Goal: Information Seeking & Learning: Find specific fact

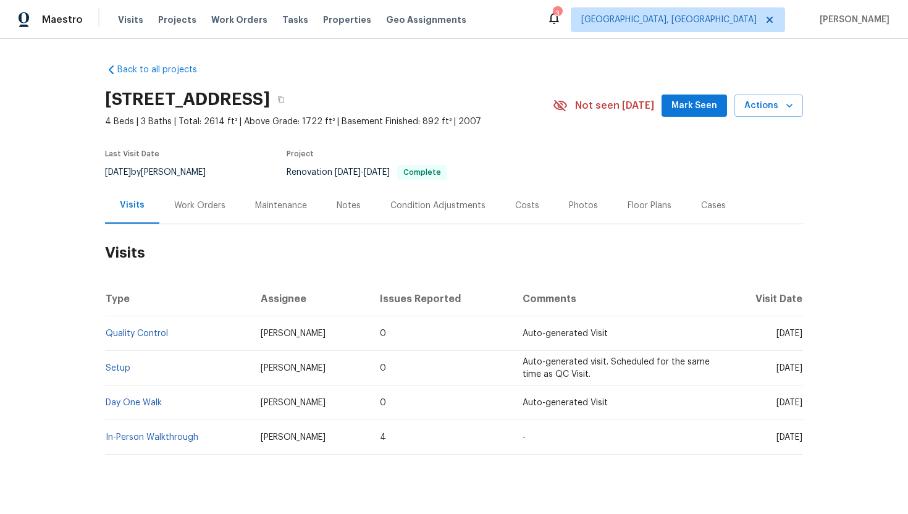
click at [193, 203] on div "Work Orders" at bounding box center [199, 206] width 51 height 12
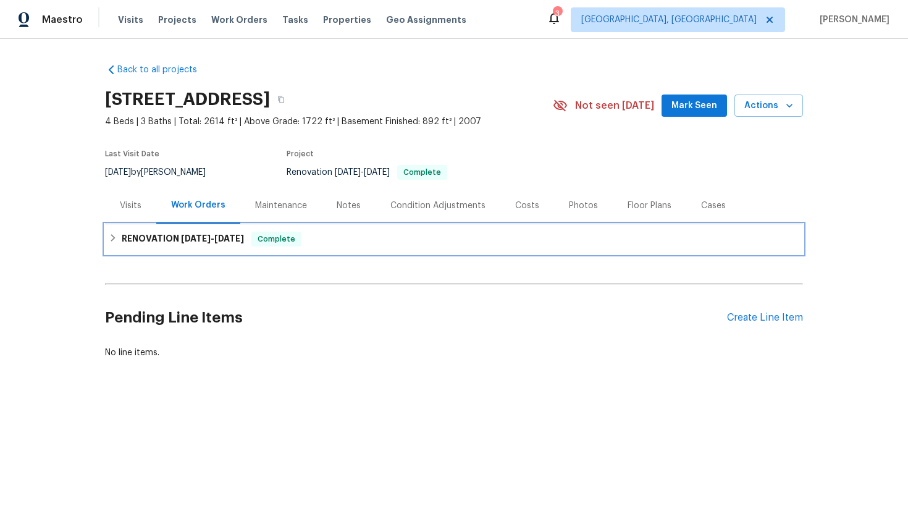
click at [211, 245] on h6 "RENOVATION 8/4/25 - 8/12/25" at bounding box center [183, 239] width 122 height 15
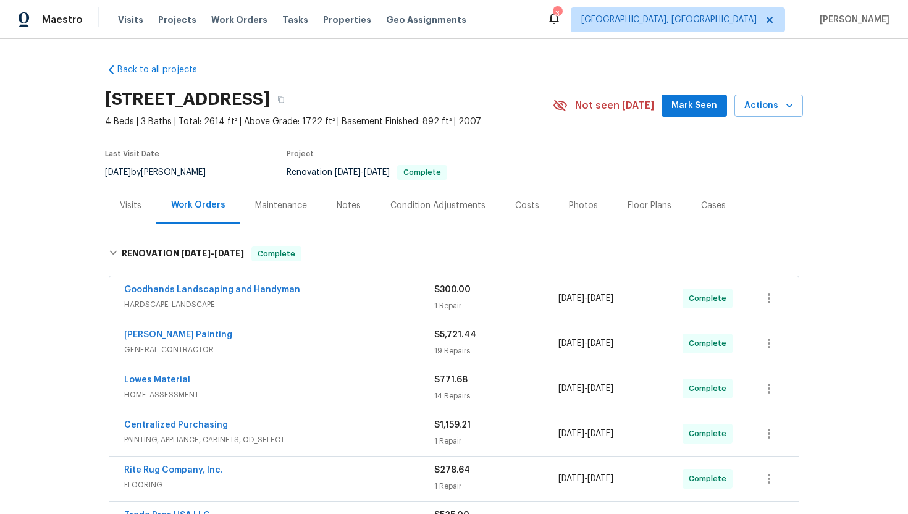
click at [127, 207] on div "Visits" at bounding box center [131, 206] width 22 height 12
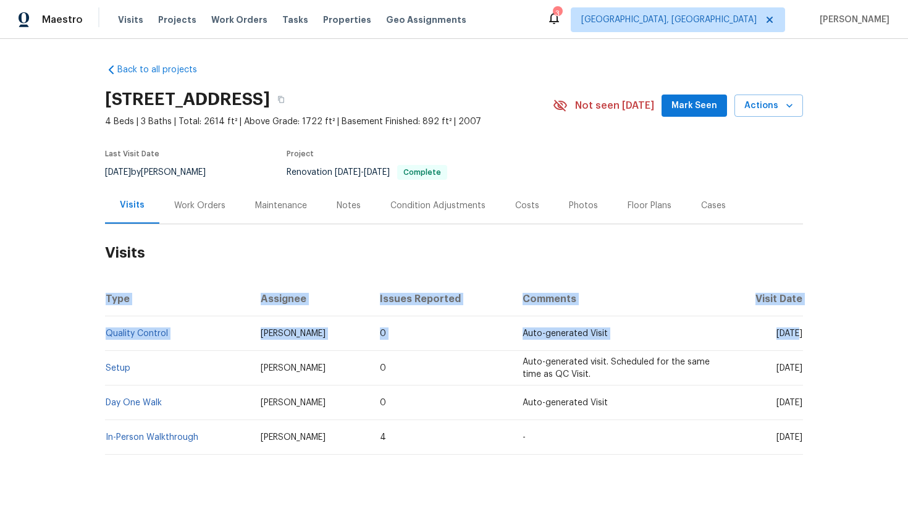
drag, startPoint x: 755, startPoint y: 333, endPoint x: 803, endPoint y: 336, distance: 48.9
click at [803, 336] on div "Back to all projects 121 Old Spanish Trl, Alabaster, AL 35007 4 Beds | 3 Baths …" at bounding box center [454, 276] width 908 height 475
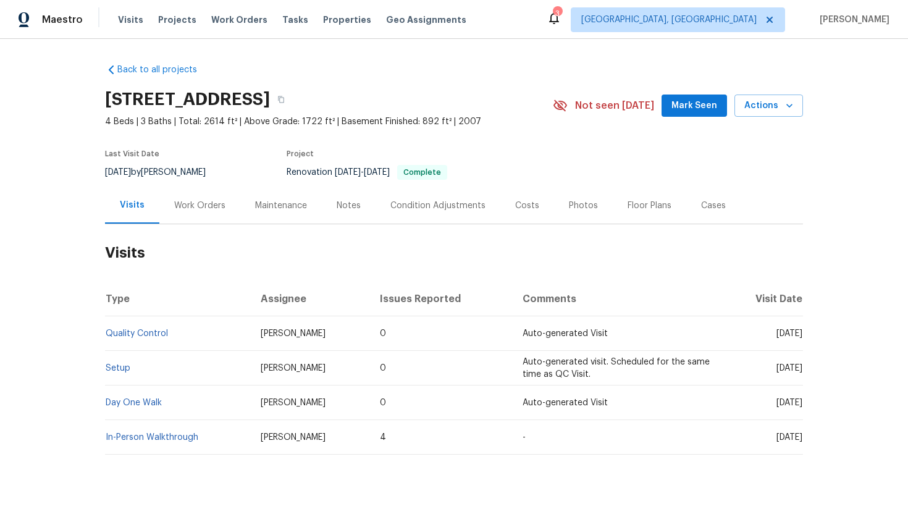
click at [803, 340] on td "Tue, Aug 12 2025" at bounding box center [762, 333] width 81 height 35
drag, startPoint x: 753, startPoint y: 334, endPoint x: 800, endPoint y: 339, distance: 46.6
click at [800, 339] on td "Tue, Aug 12 2025" at bounding box center [762, 333] width 81 height 35
copy span "Aug 12 2025"
click at [200, 205] on div "Work Orders" at bounding box center [199, 206] width 51 height 12
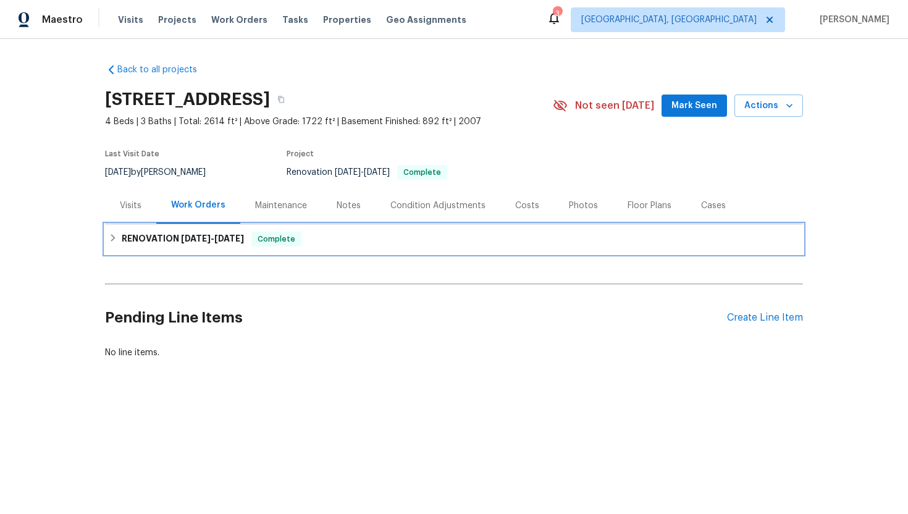
click at [232, 241] on span "8/12/25" at bounding box center [229, 238] width 30 height 9
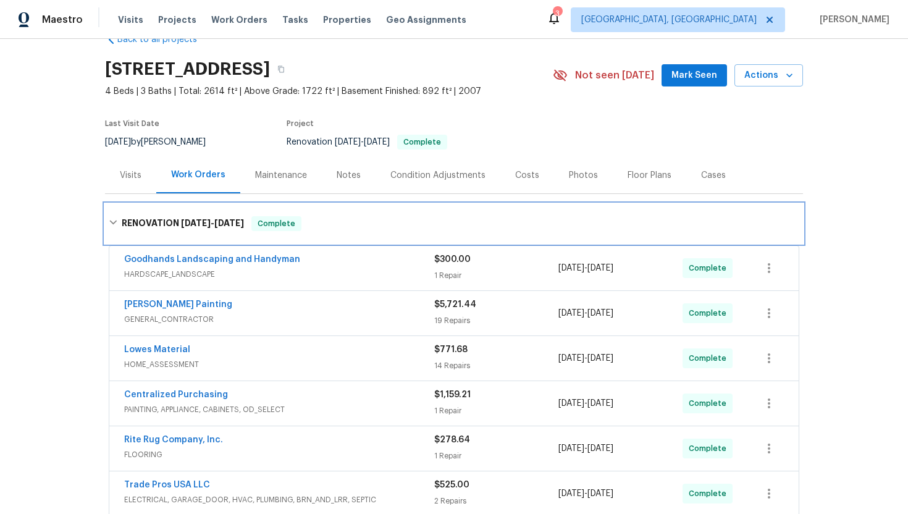
scroll to position [74, 0]
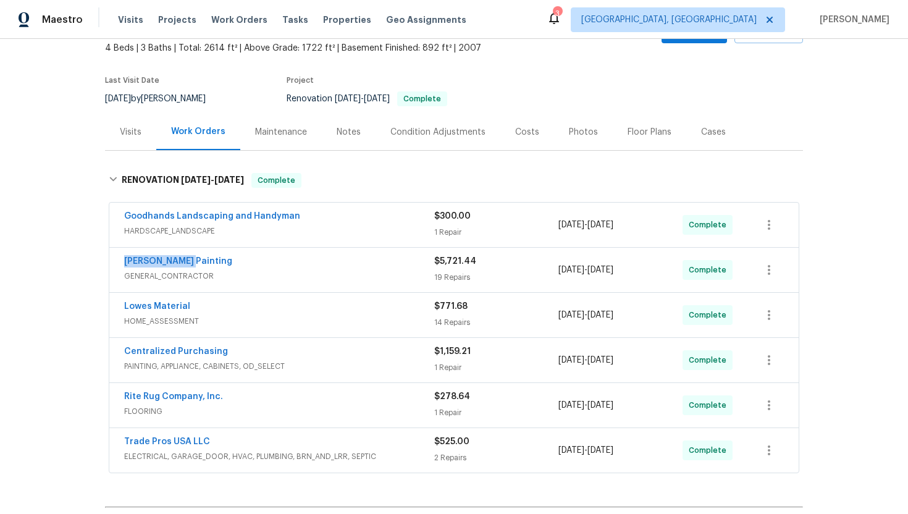
drag, startPoint x: 163, startPoint y: 261, endPoint x: 116, endPoint y: 263, distance: 46.4
click at [116, 264] on div "Perez Painting GENERAL_CONTRACTOR $5,721.44 19 Repairs 8/5/2025 - 8/12/2025 Com…" at bounding box center [454, 270] width 690 height 44
copy link "Perez Painting"
drag, startPoint x: 651, startPoint y: 273, endPoint x: 553, endPoint y: 273, distance: 97.6
click at [553, 273] on div "Perez Painting GENERAL_CONTRACTOR $5,721.44 19 Repairs 8/5/2025 - 8/12/2025 Com…" at bounding box center [439, 270] width 630 height 30
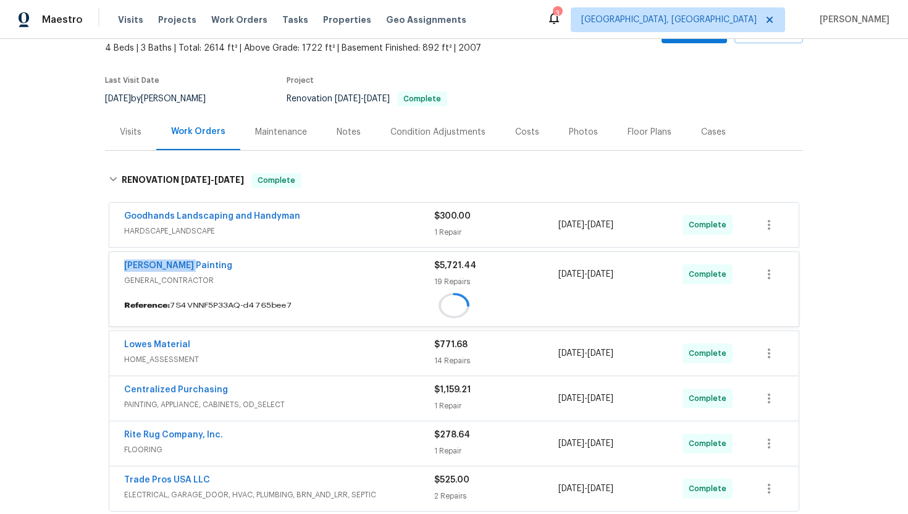
copy div "8/5/2025 - 8/12/2025"
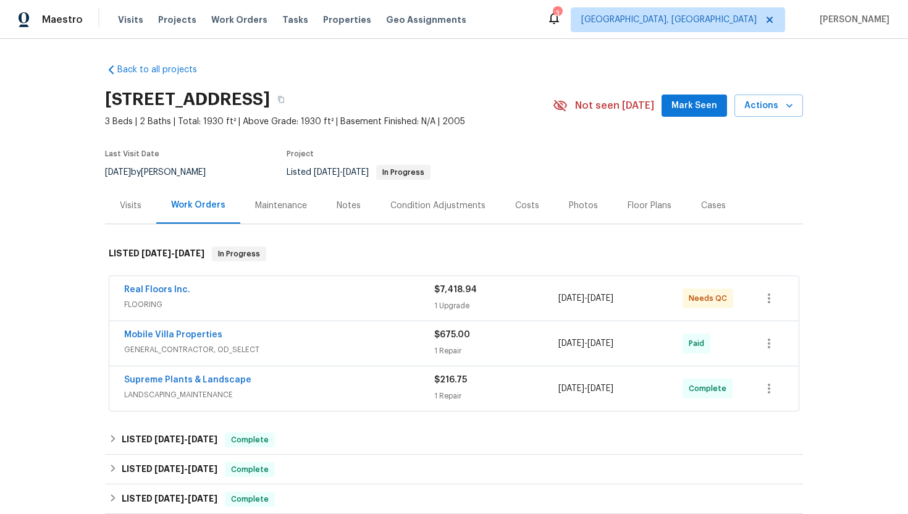
click at [125, 215] on div "Visits" at bounding box center [130, 205] width 51 height 36
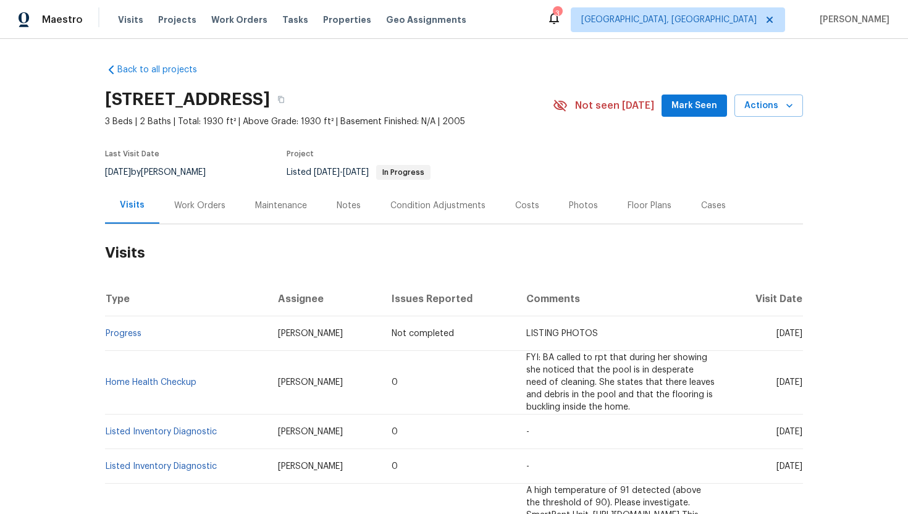
drag, startPoint x: 758, startPoint y: 378, endPoint x: 807, endPoint y: 377, distance: 48.8
click at [808, 377] on div "Back to all projects 11158 Golden Silence Dr, Riverview, FL 33579 3 Beds | 2 Ba…" at bounding box center [454, 276] width 908 height 475
drag, startPoint x: 758, startPoint y: 377, endPoint x: 798, endPoint y: 377, distance: 40.2
click at [799, 378] on span "Fri, Jul 25 2025" at bounding box center [790, 382] width 26 height 9
drag, startPoint x: 757, startPoint y: 376, endPoint x: 803, endPoint y: 381, distance: 46.0
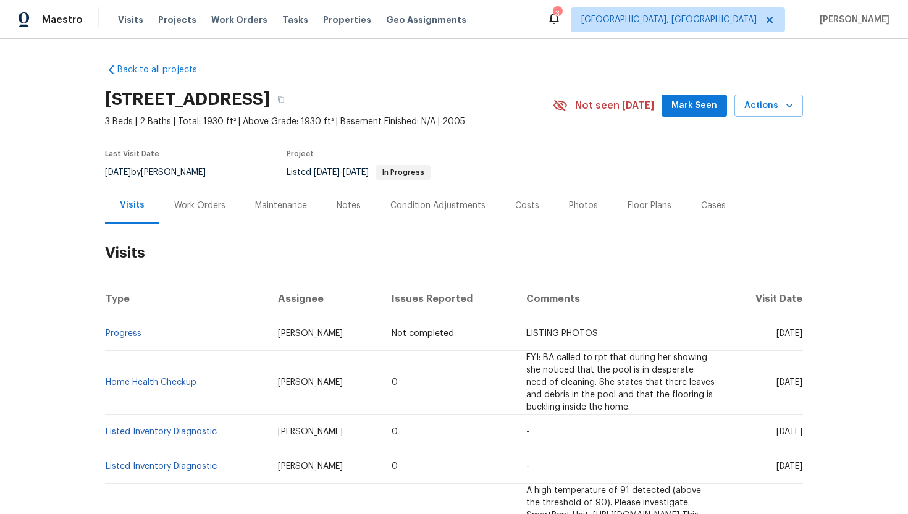
click at [803, 381] on td "Fri, Jul 25 2025" at bounding box center [764, 383] width 77 height 64
copy span "Jul 25 2025"
click at [210, 212] on div "Work Orders" at bounding box center [199, 205] width 81 height 36
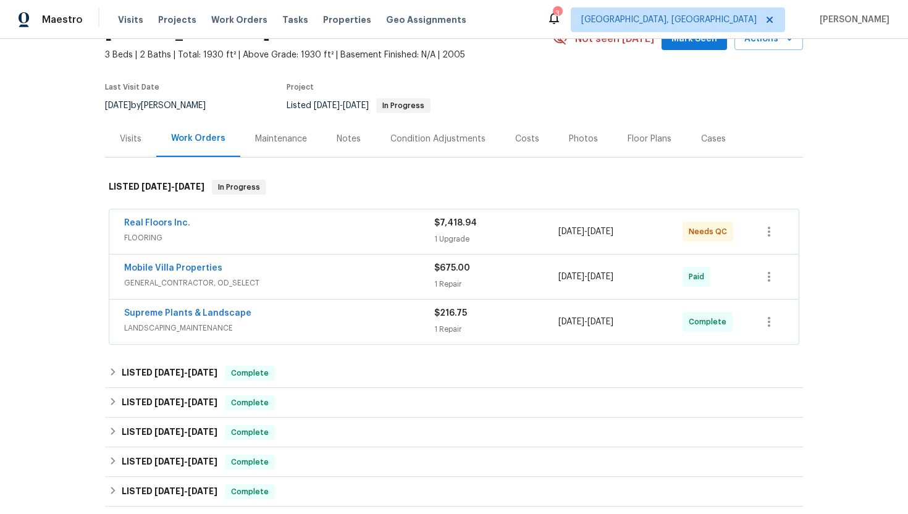
scroll to position [74, 0]
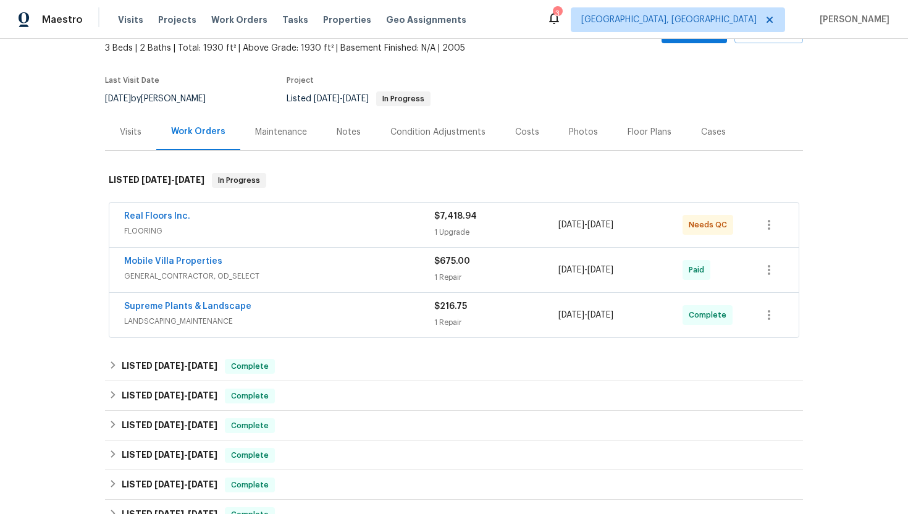
click at [294, 269] on div "Mobile Villa Properties" at bounding box center [279, 262] width 310 height 15
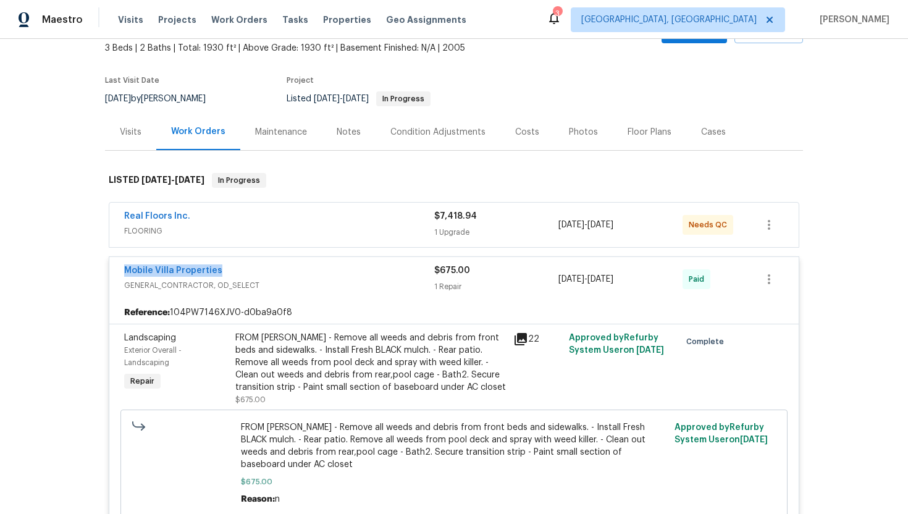
drag, startPoint x: 235, startPoint y: 274, endPoint x: 116, endPoint y: 271, distance: 119.3
click at [116, 271] on div "Mobile Villa Properties GENERAL_CONTRACTOR, OD_SELECT $675.00 1 Repair 7/25/202…" at bounding box center [454, 279] width 690 height 44
copy link "Mobile Villa Properties"
drag, startPoint x: 612, startPoint y: 279, endPoint x: 559, endPoint y: 281, distance: 53.2
click at [559, 281] on div "7/25/2025 - 7/25/2025" at bounding box center [621, 280] width 124 height 30
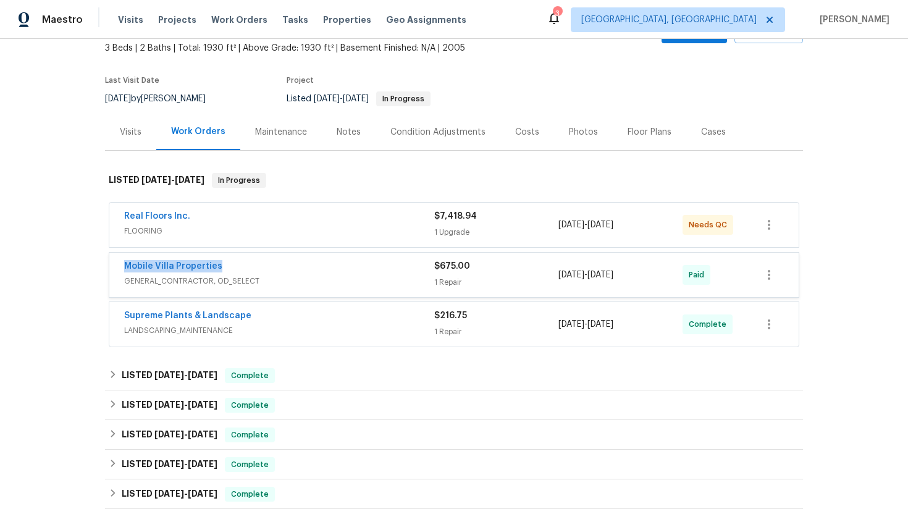
copy span "7/25/2025 - 7/25/2025"
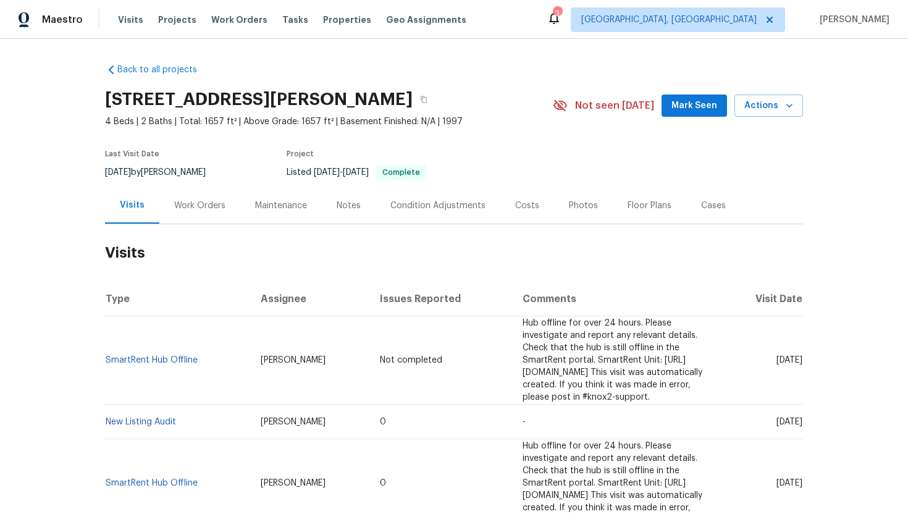
drag, startPoint x: 756, startPoint y: 410, endPoint x: 800, endPoint y: 412, distance: 43.3
click at [800, 418] on span "[DATE]" at bounding box center [790, 422] width 26 height 9
copy span "[DATE]"
click at [199, 206] on div "Work Orders" at bounding box center [199, 206] width 51 height 12
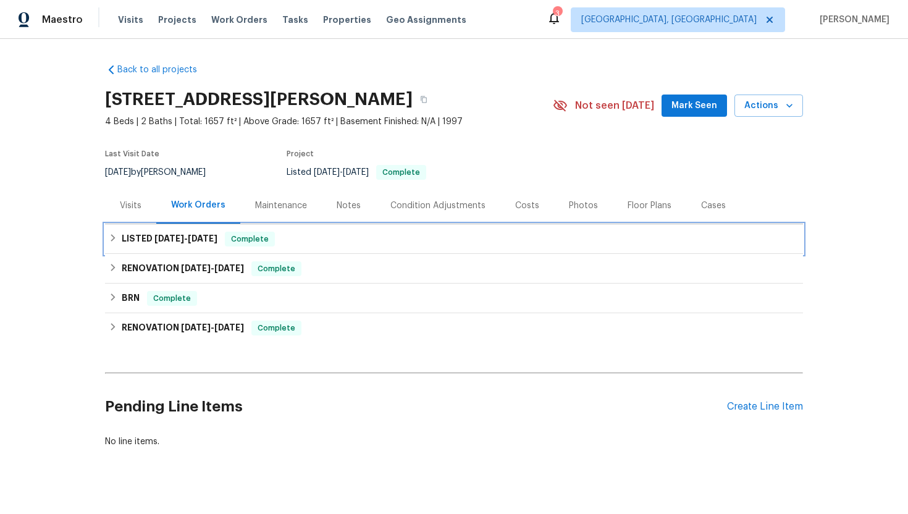
click at [211, 241] on span "[DATE]" at bounding box center [203, 238] width 30 height 9
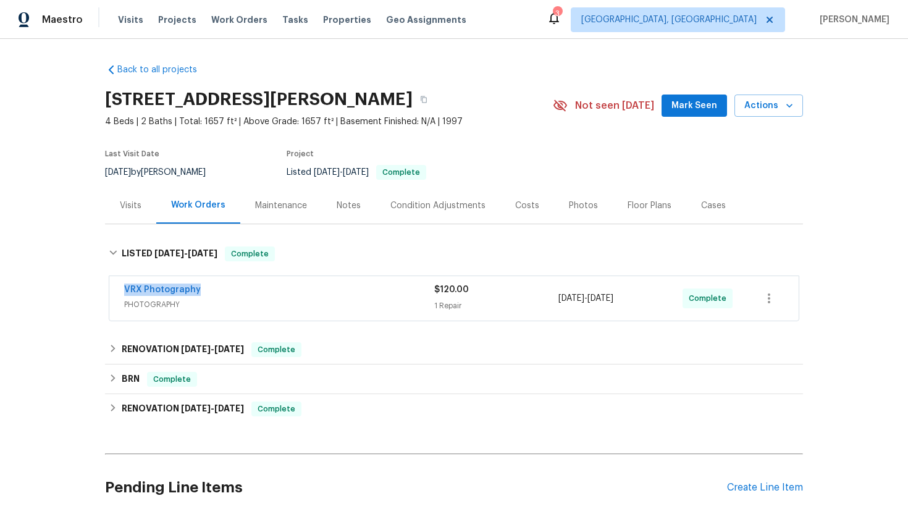
drag, startPoint x: 211, startPoint y: 290, endPoint x: 109, endPoint y: 290, distance: 101.4
click at [109, 290] on div "VRX Photography PHOTOGRAPHY $120.00 1 Repair 8/7/2025 - 8/7/2025 Complete" at bounding box center [454, 298] width 690 height 44
copy link "VRX Photography"
drag, startPoint x: 650, startPoint y: 298, endPoint x: 535, endPoint y: 298, distance: 114.9
click at [535, 298] on div "VRX Photography PHOTOGRAPHY $120.00 1 Repair 8/7/2025 - 8/7/2025 Complete" at bounding box center [439, 299] width 630 height 30
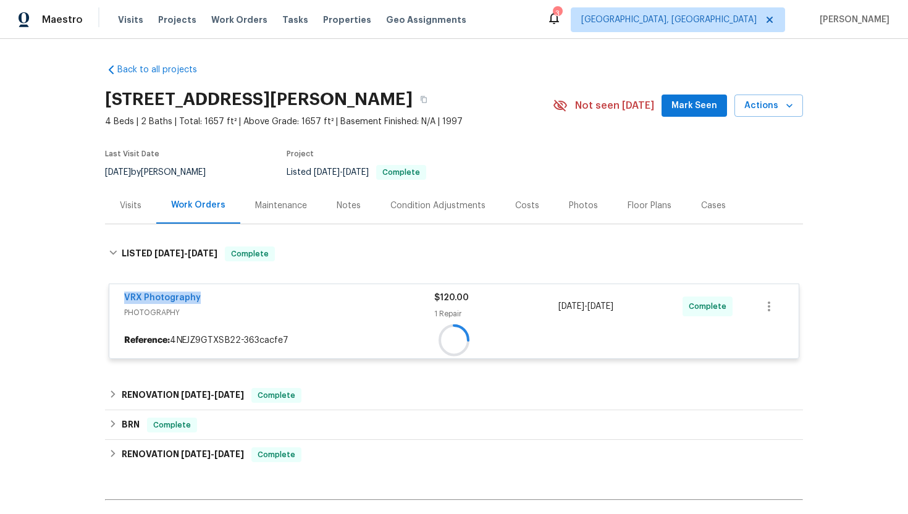
copy div "1 Repair 8/7/2025 - 8/7/2025"
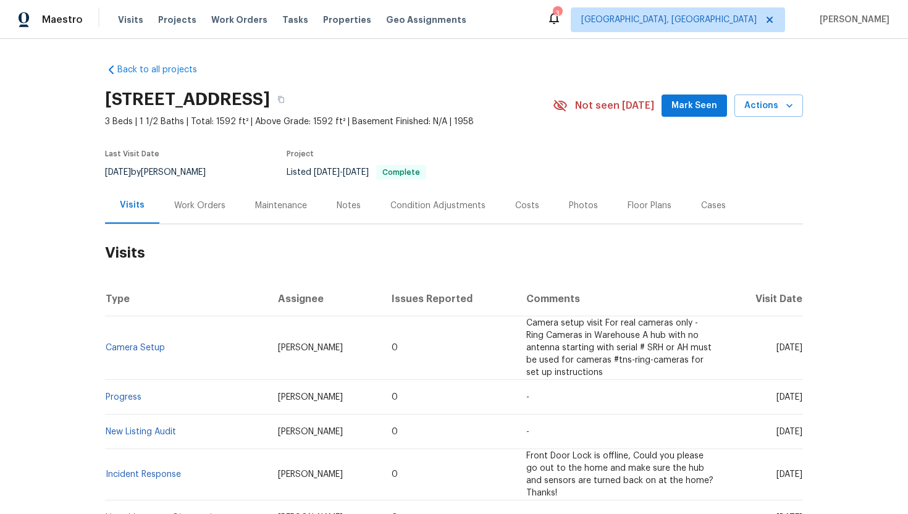
drag, startPoint x: 753, startPoint y: 348, endPoint x: 803, endPoint y: 350, distance: 49.5
click at [802, 350] on span "Thu, Aug 14 2025" at bounding box center [790, 348] width 26 height 9
copy span "Aug 14 2025"
click at [188, 210] on div "Work Orders" at bounding box center [199, 206] width 51 height 12
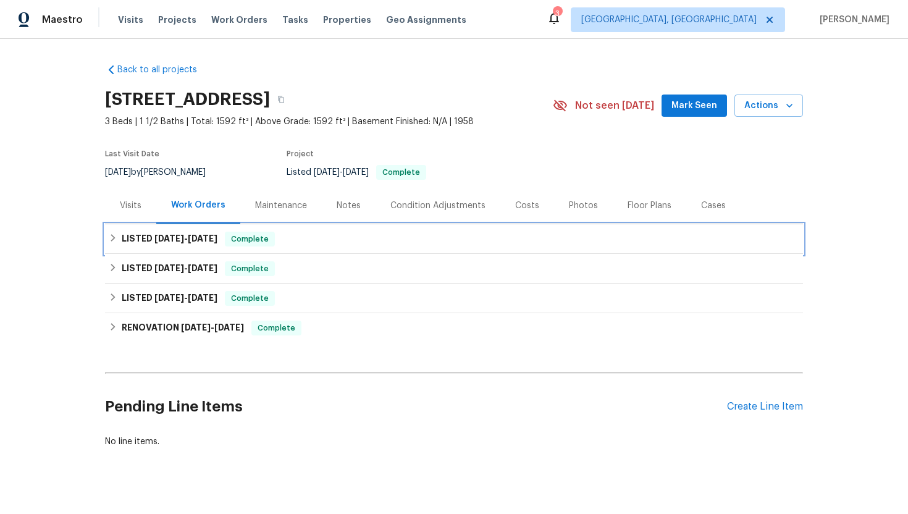
click at [217, 243] on h6 "LISTED 8/8/25 - 8/10/25" at bounding box center [170, 239] width 96 height 15
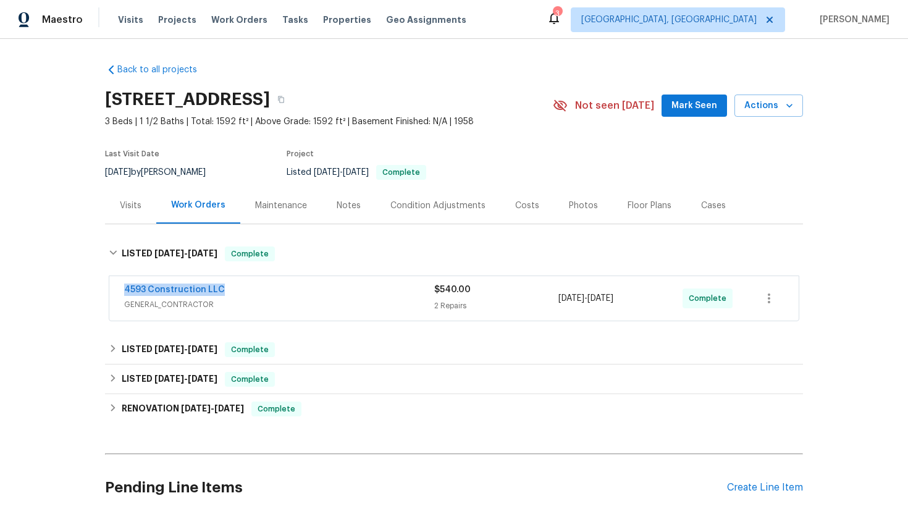
drag, startPoint x: 234, startPoint y: 287, endPoint x: 115, endPoint y: 295, distance: 119.0
click at [115, 295] on div "4593 Construction LLC GENERAL_CONTRACTOR $540.00 2 Repairs 8/8/2025 - 8/10/2025…" at bounding box center [454, 298] width 690 height 44
copy link "4593 Construction LLC"
drag, startPoint x: 651, startPoint y: 300, endPoint x: 550, endPoint y: 303, distance: 100.8
click at [550, 303] on div "4593 Construction LLC GENERAL_CONTRACTOR $540.00 2 Repairs 8/8/2025 - 8/10/2025…" at bounding box center [439, 299] width 630 height 30
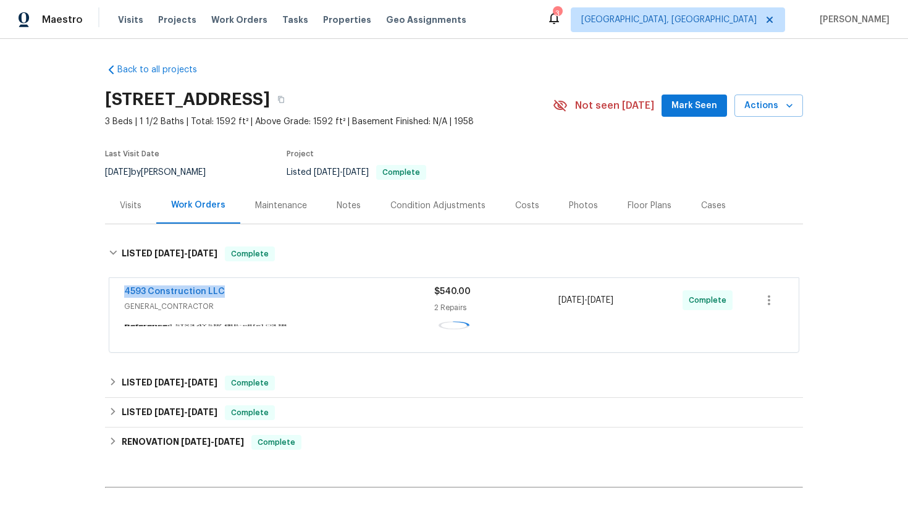
copy div "8/8/2025 - 8/10/2025"
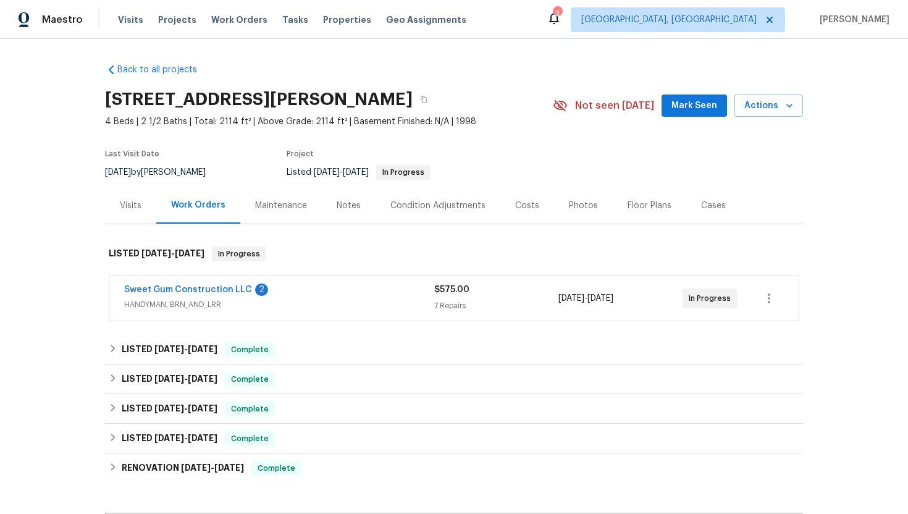
click at [460, 305] on div "7 Repairs" at bounding box center [496, 306] width 124 height 12
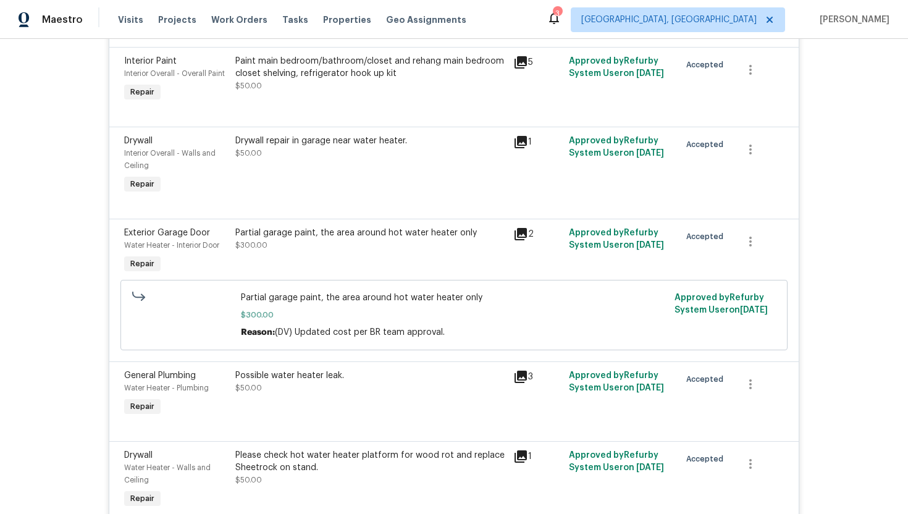
scroll to position [143, 0]
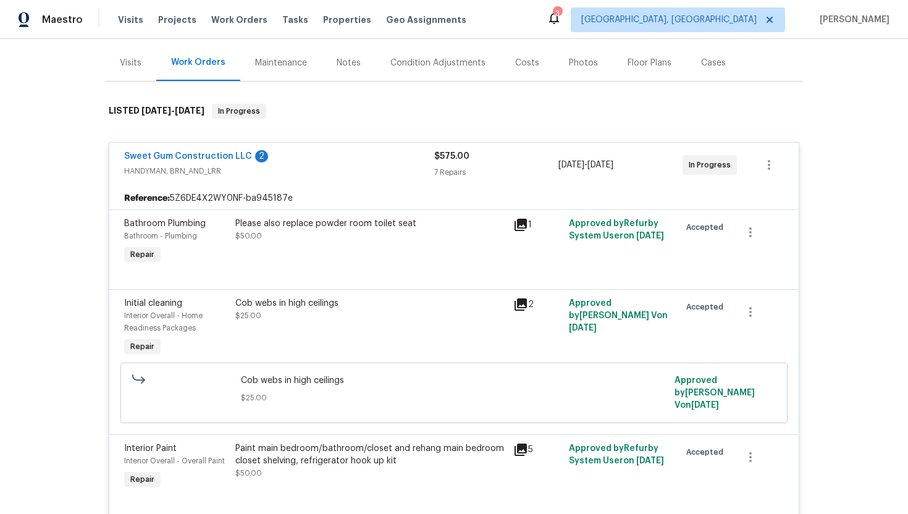
click at [129, 70] on div "Visits" at bounding box center [130, 62] width 51 height 36
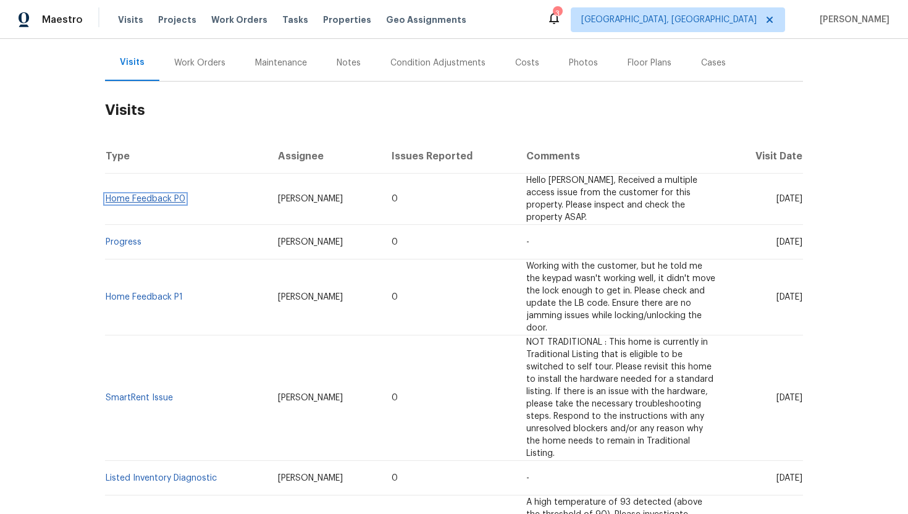
click at [150, 195] on link "Home Feedback P0" at bounding box center [146, 199] width 80 height 9
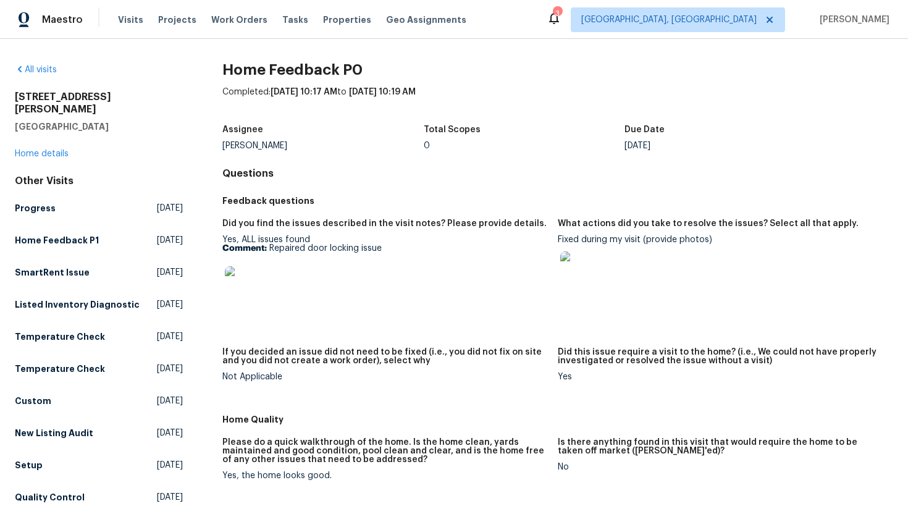
click at [246, 291] on img at bounding box center [245, 286] width 40 height 40
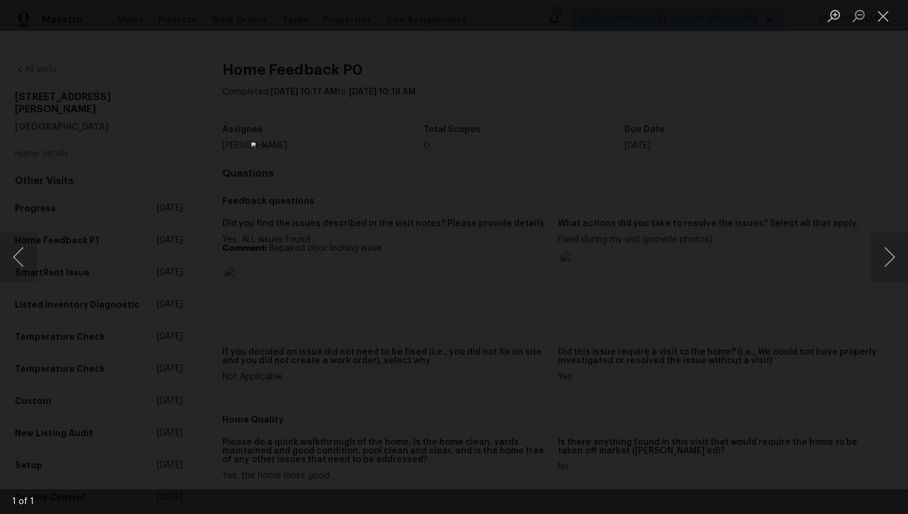
click at [722, 224] on div "Lightbox" at bounding box center [454, 257] width 908 height 514
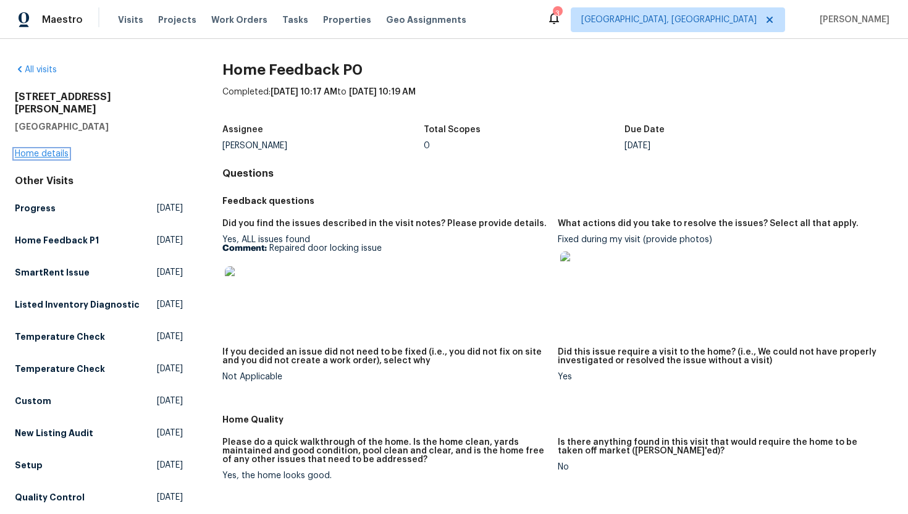
click at [45, 150] on link "Home details" at bounding box center [42, 154] width 54 height 9
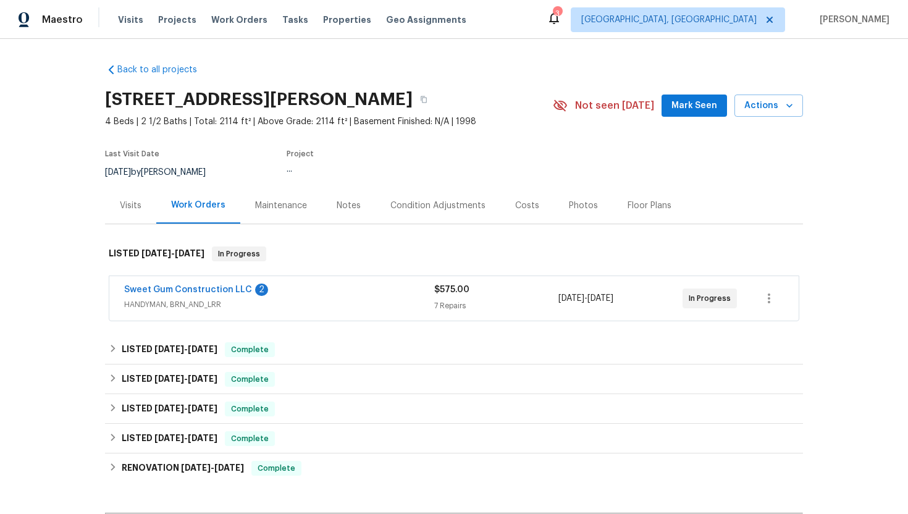
click at [307, 296] on div "Sweet Gum Construction LLC 2" at bounding box center [279, 291] width 310 height 15
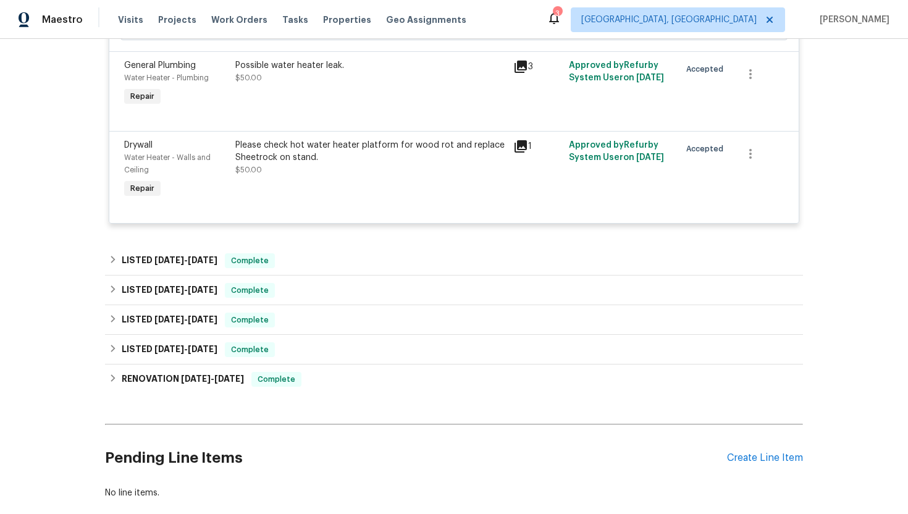
scroll to position [38, 0]
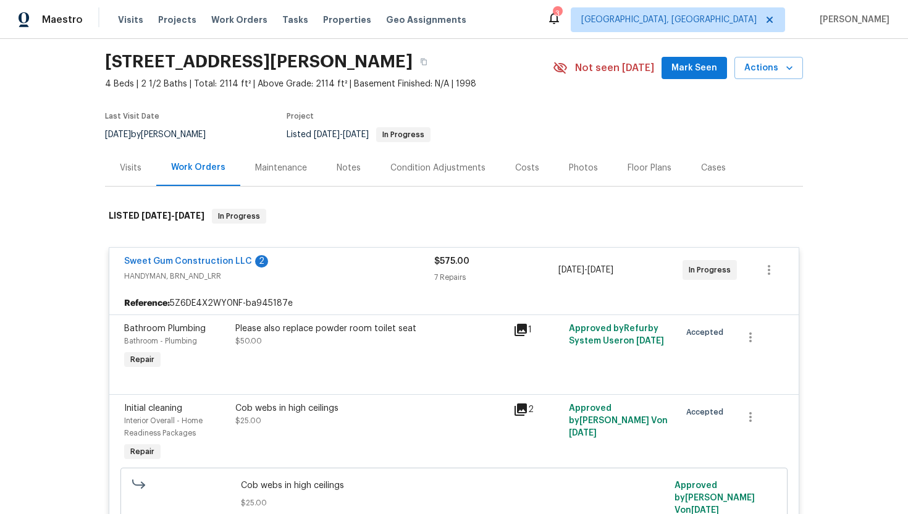
click at [129, 169] on div "Visits" at bounding box center [131, 168] width 22 height 12
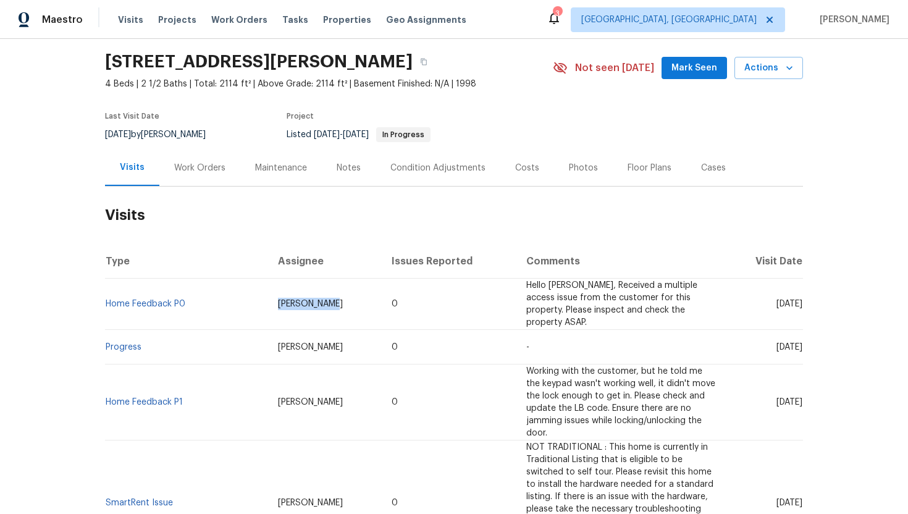
drag, startPoint x: 297, startPoint y: 301, endPoint x: 243, endPoint y: 302, distance: 53.8
click at [268, 302] on td "Lee Privette" at bounding box center [325, 304] width 114 height 51
copy span "Lee Privette"
drag, startPoint x: 754, startPoint y: 299, endPoint x: 803, endPoint y: 303, distance: 49.6
click at [803, 303] on div "Back to all projects 10 Sandy Bluff Ct, Durham, NC 27703 4 Beds | 2 1/2 Baths |…" at bounding box center [454, 276] width 908 height 475
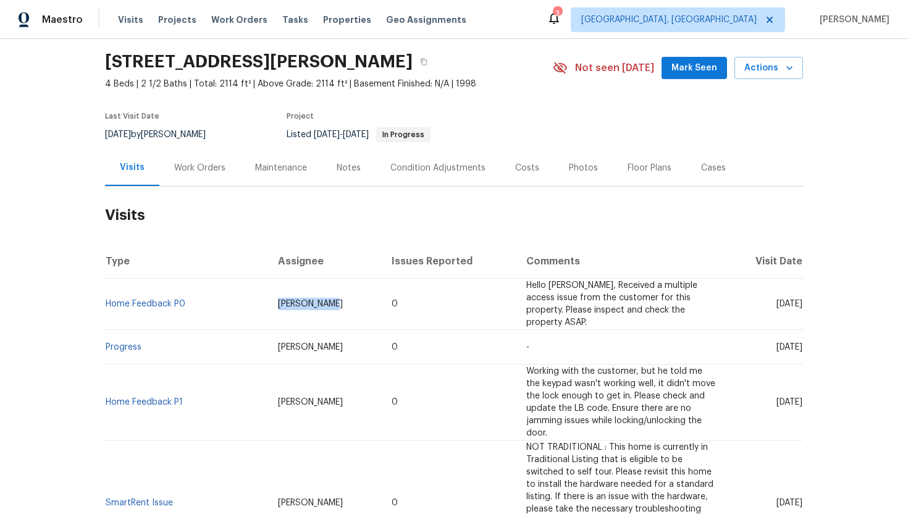
copy span "Aug 12 2025"
click at [201, 169] on div "Work Orders" at bounding box center [199, 168] width 51 height 12
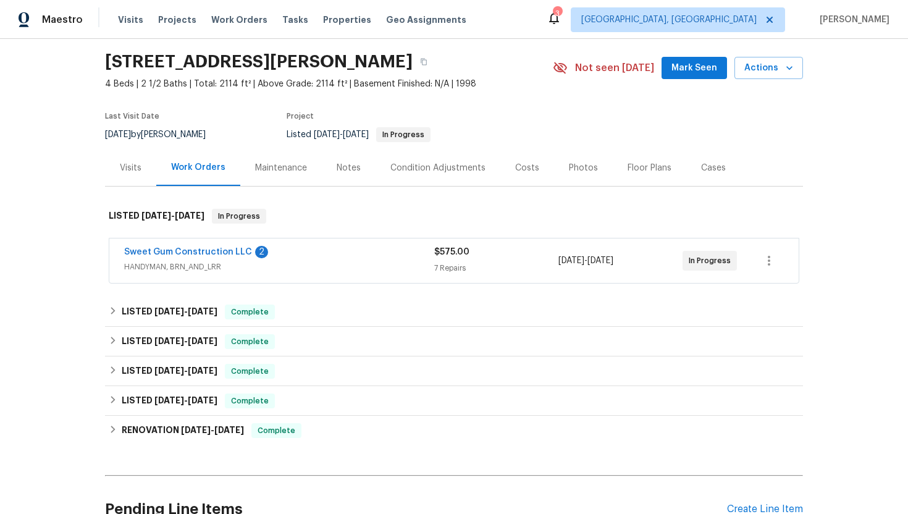
click at [303, 258] on div "Sweet Gum Construction LLC 2" at bounding box center [279, 253] width 310 height 15
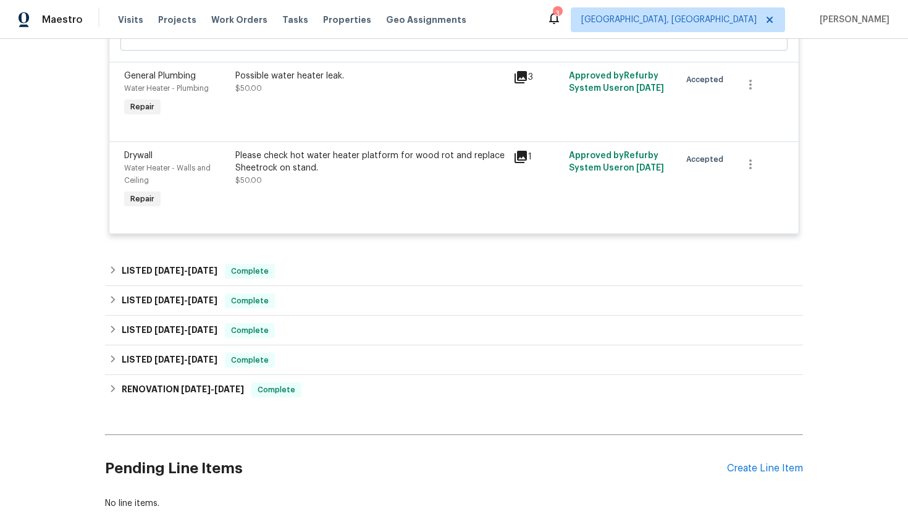
scroll to position [913, 0]
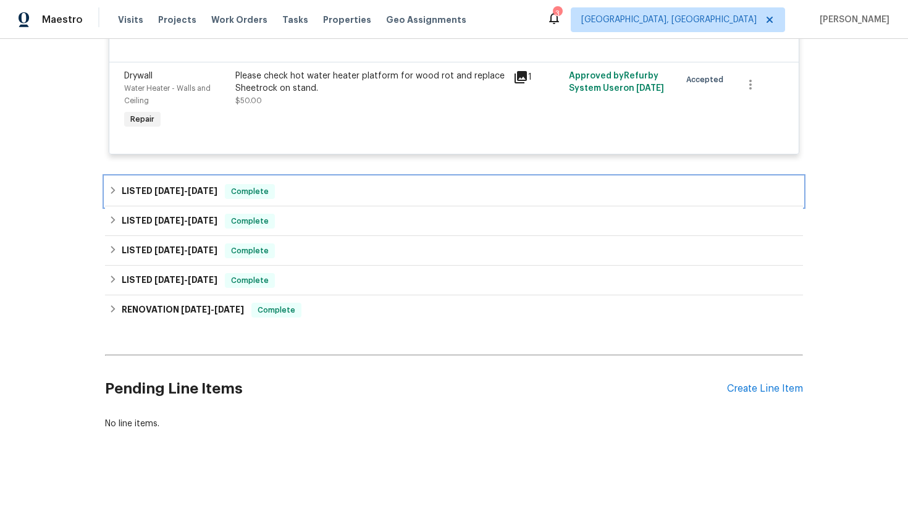
click at [287, 189] on div "LISTED 7/17/25 - 7/22/25 Complete" at bounding box center [454, 191] width 691 height 15
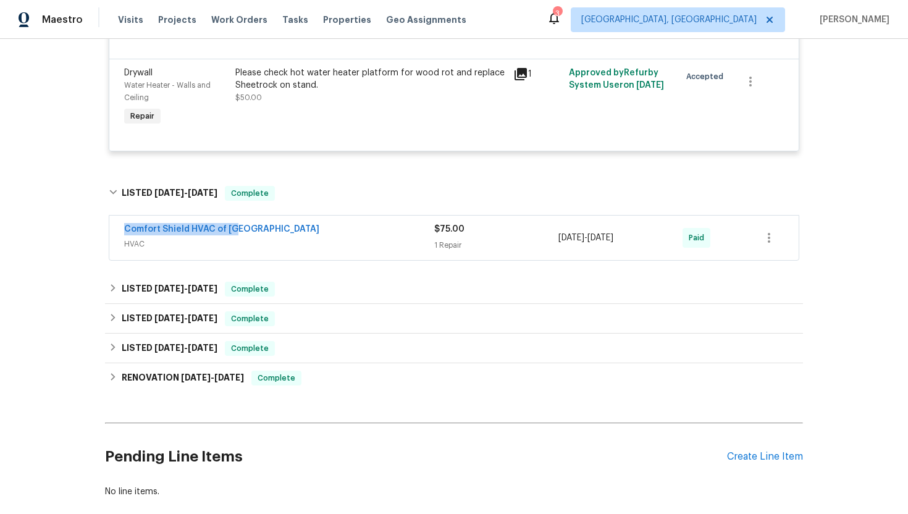
drag, startPoint x: 223, startPoint y: 233, endPoint x: 109, endPoint y: 232, distance: 113.7
click at [109, 232] on div "Comfort Shield HVAC of NC HVAC $75.00 1 Repair 7/18/2025 - 7/22/2025 Paid" at bounding box center [454, 238] width 690 height 44
copy link "Comfort Shield HVAC of NC"
drag, startPoint x: 651, startPoint y: 239, endPoint x: 550, endPoint y: 240, distance: 101.4
click at [550, 240] on div "Comfort Shield HVAC of NC HVAC $75.00 1 Repair 7/18/2025 - 7/22/2025 Paid" at bounding box center [439, 238] width 630 height 30
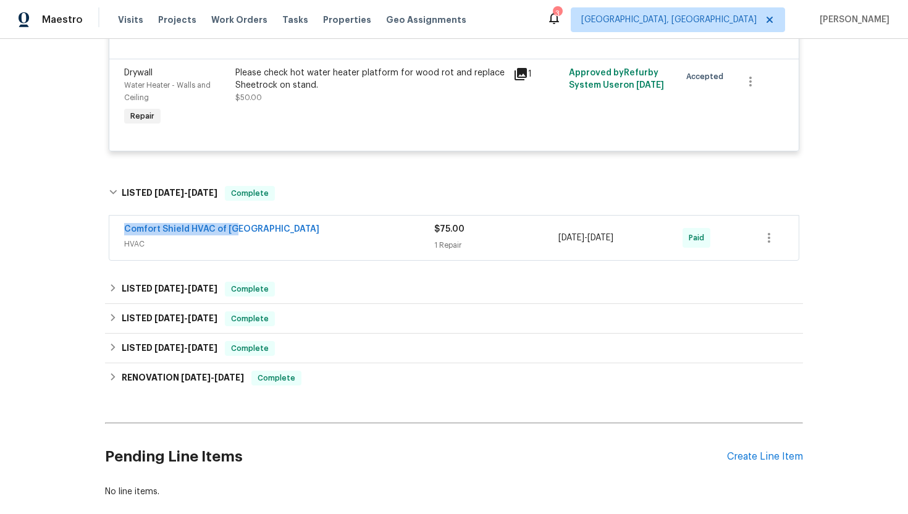
copy div "1 Repair 7/18/2025 - 7/22/2025"
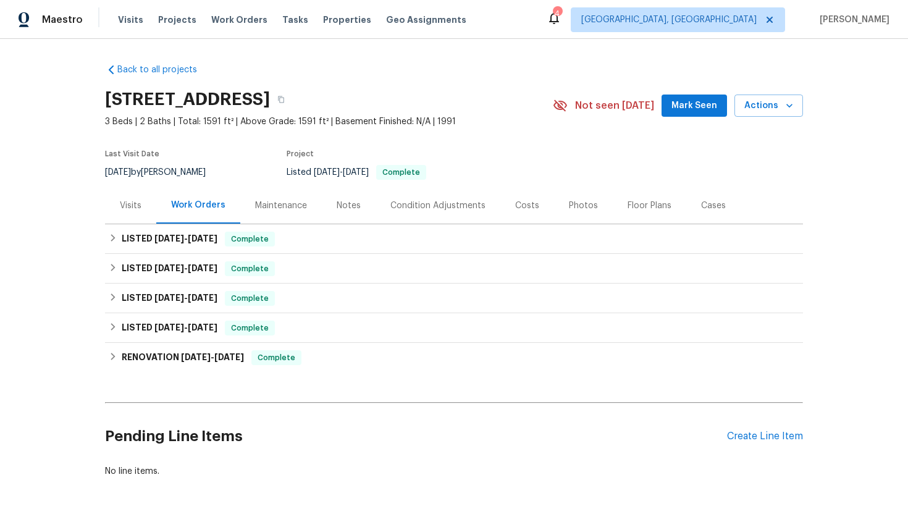
click at [140, 211] on div "Visits" at bounding box center [131, 206] width 22 height 12
